Goal: Navigation & Orientation: Find specific page/section

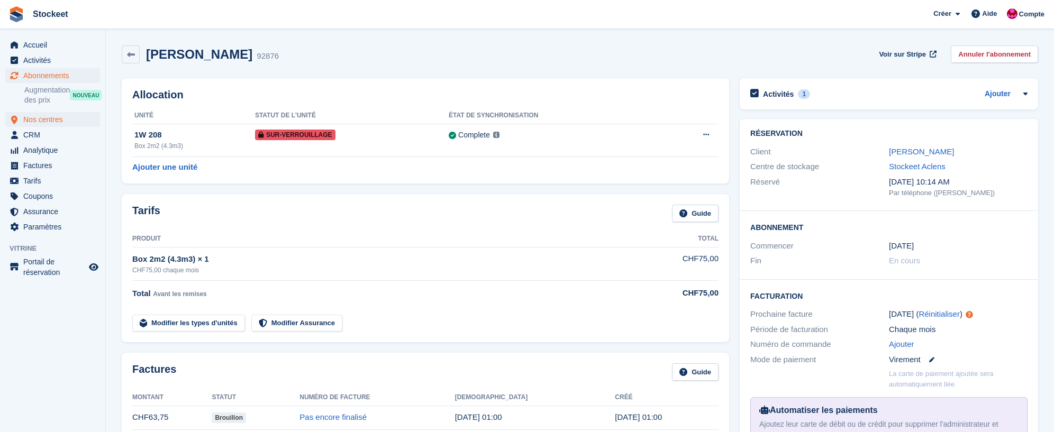
click at [46, 121] on span "Nos centres" at bounding box center [54, 119] width 63 height 15
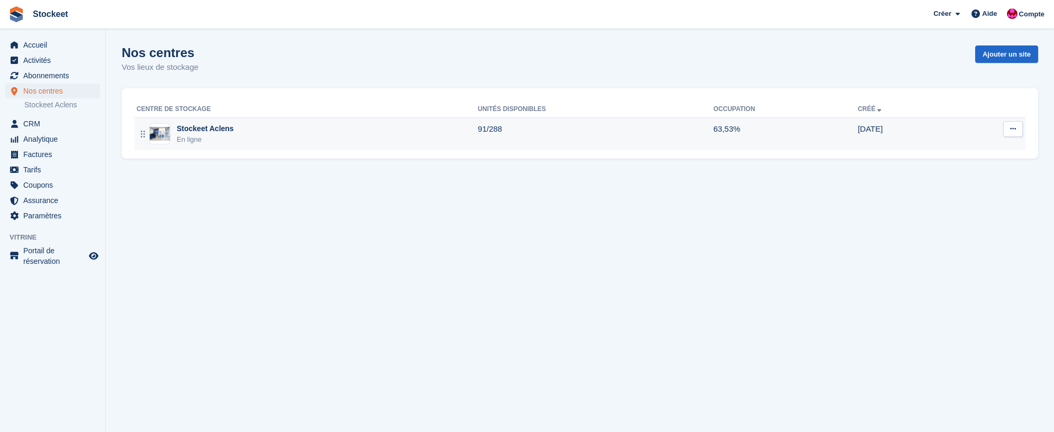
click at [206, 130] on div "Stockeet Aclens" at bounding box center [205, 128] width 57 height 11
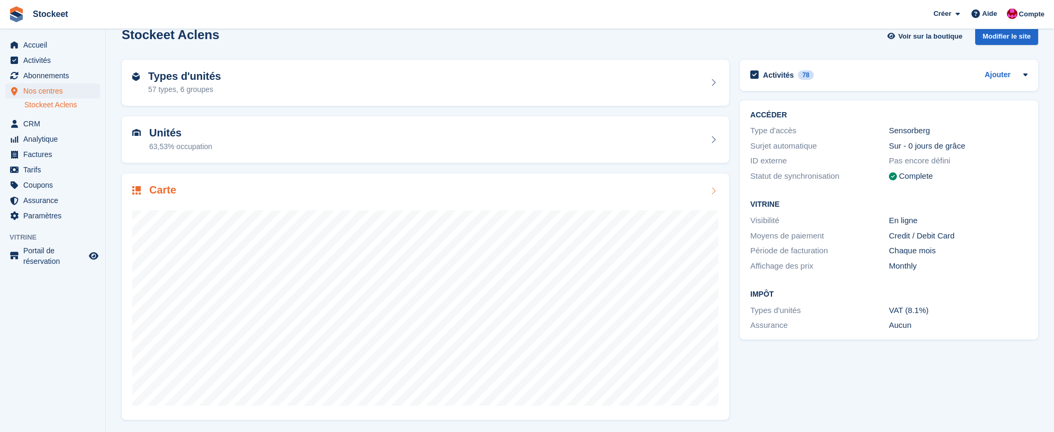
scroll to position [19, 0]
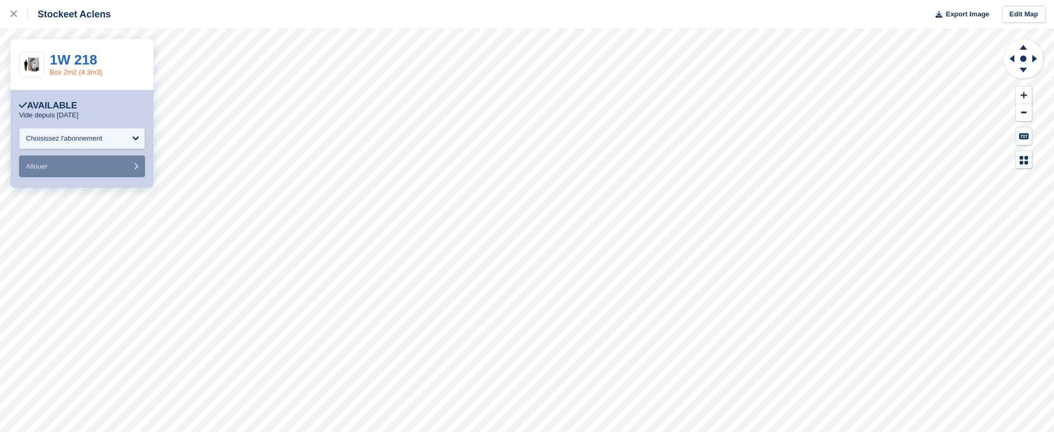
click at [74, 71] on link "Box 2m2 (4.3m3)" at bounding box center [76, 72] width 53 height 8
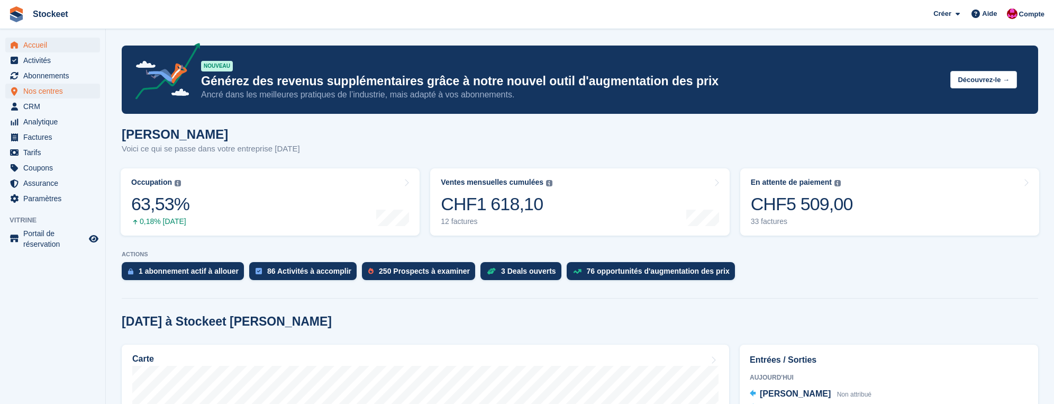
click at [48, 91] on span "Nos centres" at bounding box center [54, 91] width 63 height 15
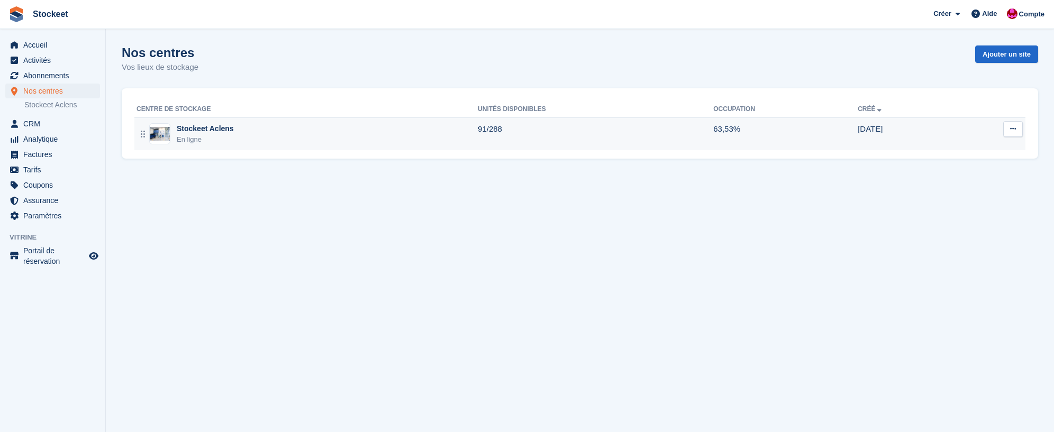
click at [244, 142] on div "Stockeet Aclens En ligne" at bounding box center [307, 134] width 341 height 22
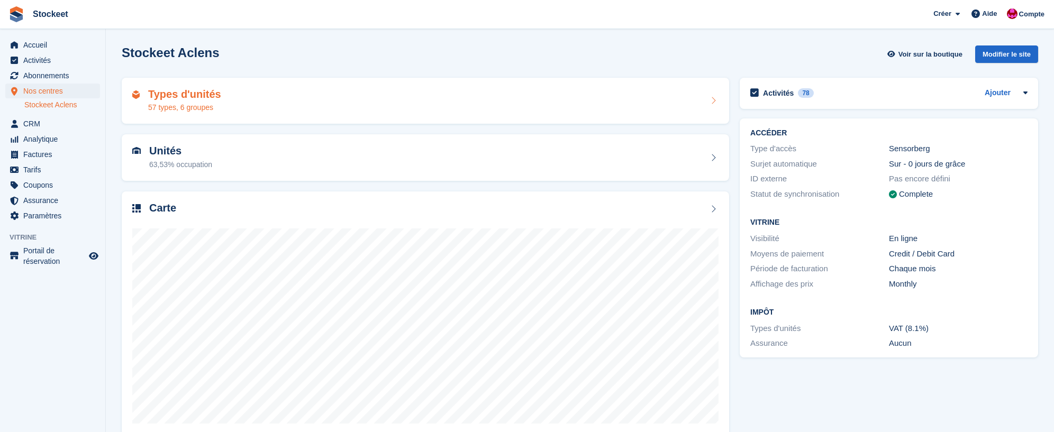
click at [231, 108] on div "Types d'unités 57 types, 6 groupes" at bounding box center [425, 100] width 586 height 25
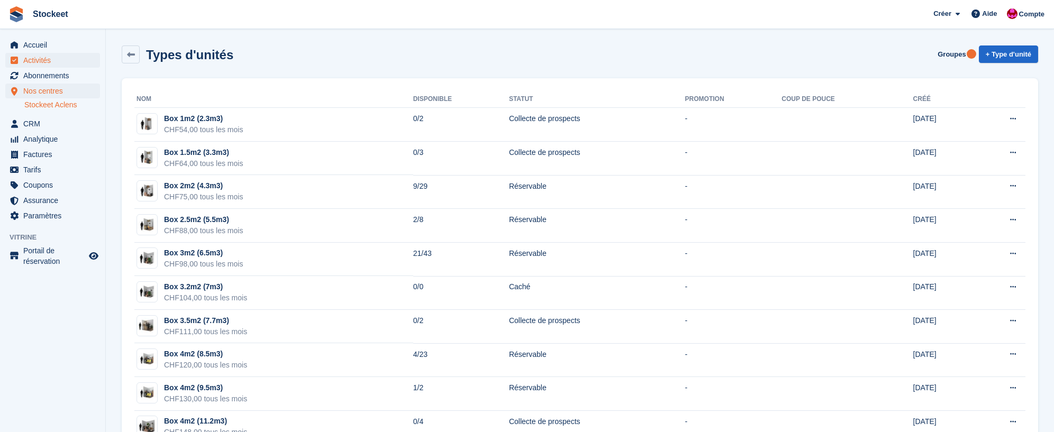
click at [46, 63] on span "Activités" at bounding box center [54, 60] width 63 height 15
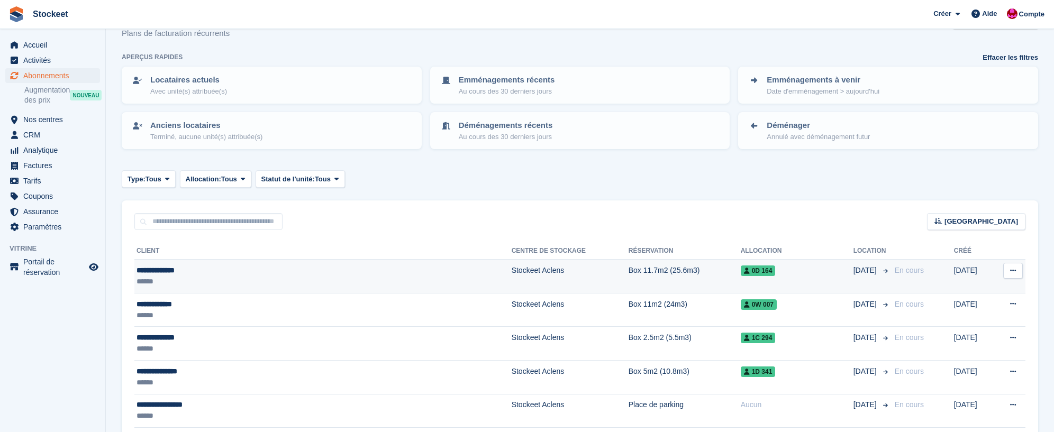
scroll to position [43, 0]
